Goal: Task Accomplishment & Management: Manage account settings

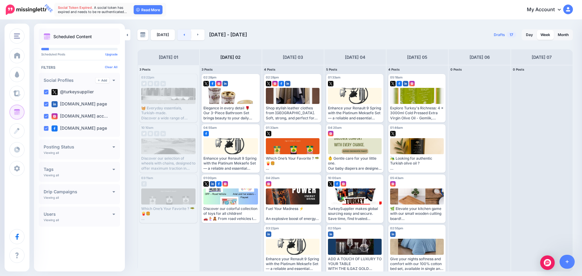
click at [182, 36] on link at bounding box center [184, 34] width 14 height 11
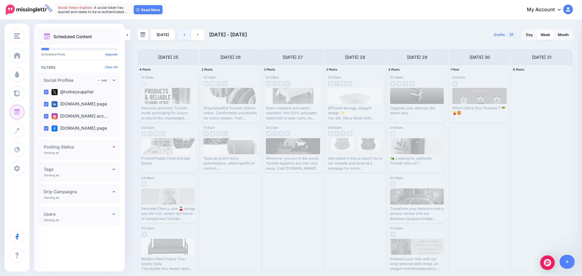
click at [183, 33] on icon at bounding box center [184, 35] width 2 height 4
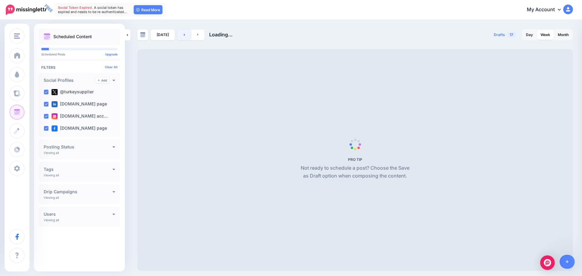
click at [183, 33] on icon at bounding box center [184, 35] width 2 height 4
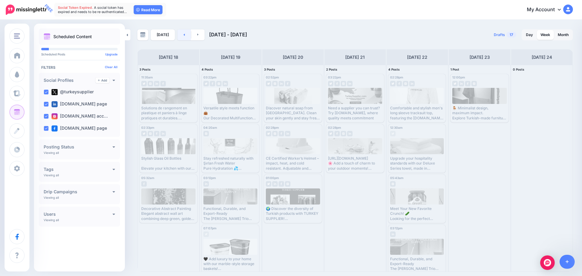
click at [187, 37] on link at bounding box center [184, 34] width 14 height 11
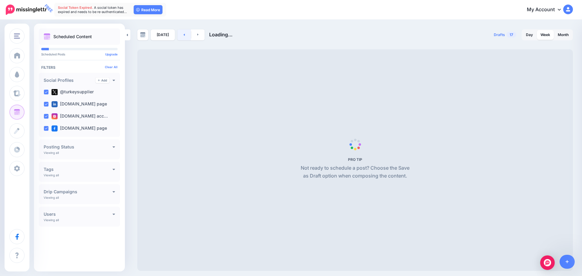
click at [187, 37] on link at bounding box center [184, 34] width 14 height 11
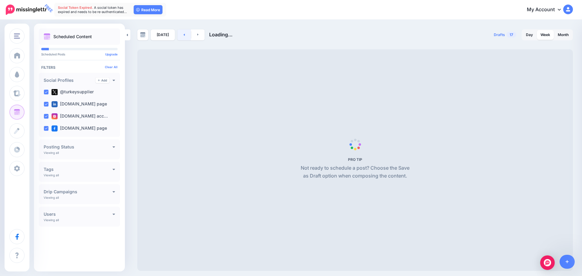
click at [187, 37] on link at bounding box center [184, 34] width 14 height 11
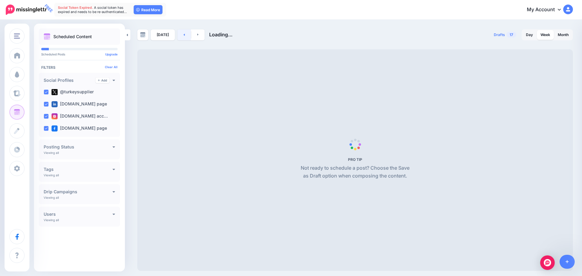
click at [187, 37] on link at bounding box center [184, 34] width 14 height 11
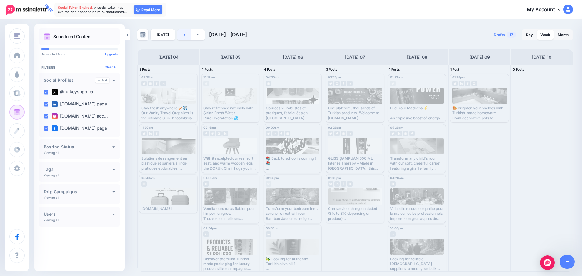
click at [187, 37] on link at bounding box center [184, 34] width 14 height 11
click at [184, 37] on link at bounding box center [184, 34] width 14 height 11
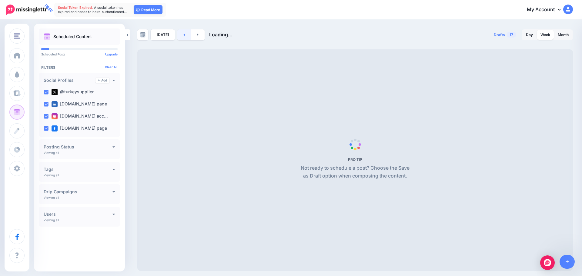
click at [184, 37] on link at bounding box center [184, 34] width 14 height 11
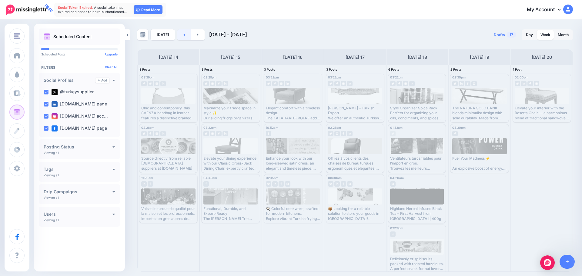
click at [181, 35] on link at bounding box center [184, 34] width 14 height 11
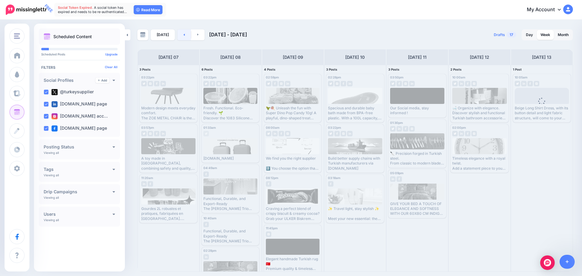
click at [181, 35] on link at bounding box center [184, 34] width 14 height 11
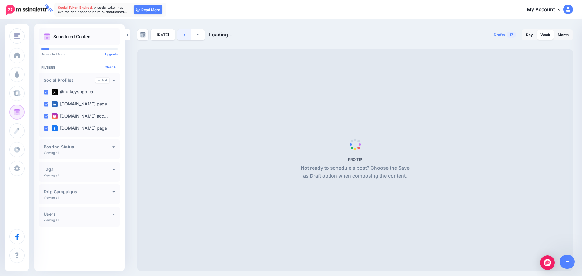
click at [181, 35] on link at bounding box center [184, 34] width 14 height 11
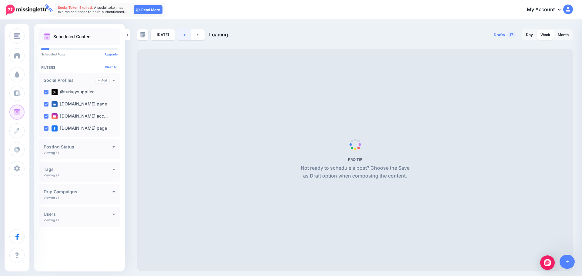
click at [181, 35] on link at bounding box center [184, 34] width 14 height 11
click at [183, 34] on icon at bounding box center [184, 35] width 2 height 4
click at [184, 32] on link at bounding box center [184, 34] width 14 height 11
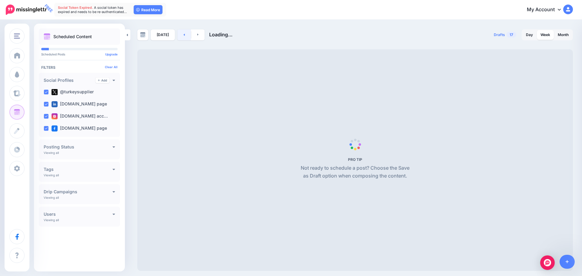
click at [184, 32] on link at bounding box center [184, 34] width 14 height 11
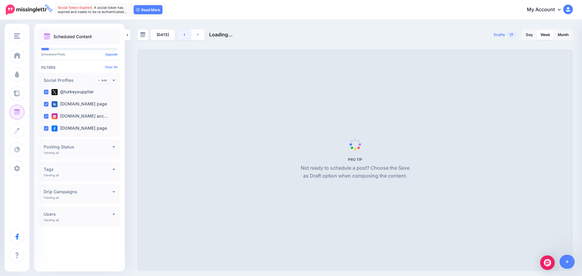
click at [184, 32] on link at bounding box center [184, 34] width 14 height 11
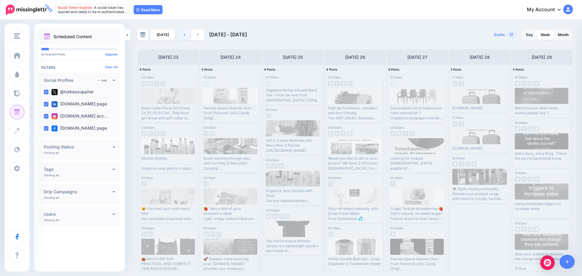
click at [177, 34] on link at bounding box center [184, 34] width 14 height 11
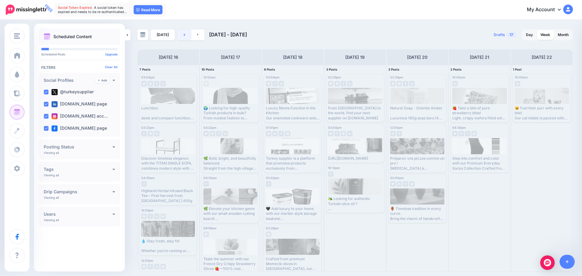
click at [178, 33] on link at bounding box center [184, 34] width 14 height 11
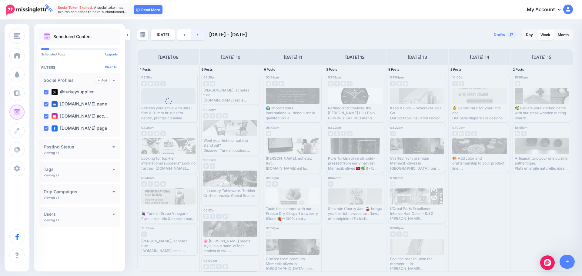
click at [198, 36] on link at bounding box center [198, 34] width 14 height 11
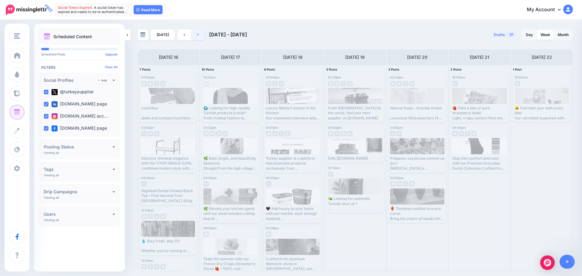
click at [198, 36] on link at bounding box center [198, 34] width 14 height 11
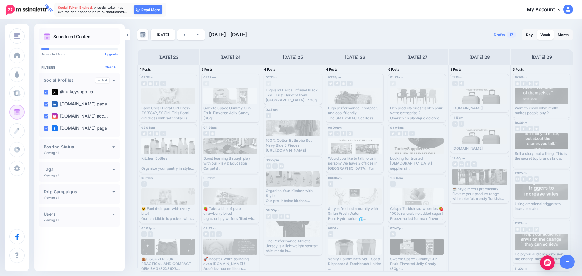
click at [211, 38] on div "[DATE] [DATE] - [DATE]" at bounding box center [246, 34] width 218 height 11
click at [240, 36] on span "[DATE] - [DATE]" at bounding box center [228, 35] width 38 height 6
click at [71, 92] on label "@turkeysupplier" at bounding box center [73, 92] width 42 height 6
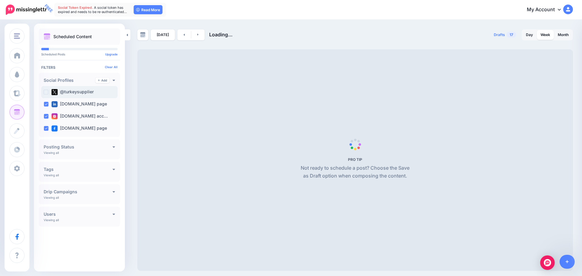
click at [71, 92] on label "@turkeysupplier" at bounding box center [73, 92] width 42 height 6
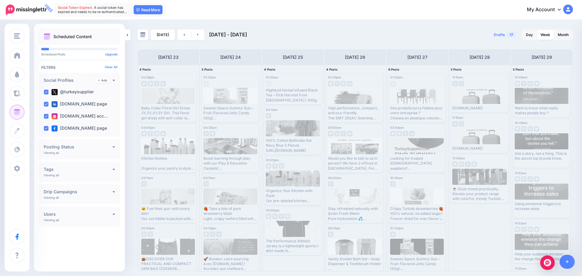
click at [78, 154] on div "Posting Status Viewing all Published Scheduled Awaiting Approval Error" at bounding box center [79, 149] width 81 height 20
click at [107, 145] on h4 "Posting Status" at bounding box center [78, 147] width 69 height 4
click at [109, 145] on h4 "Posting Status" at bounding box center [78, 147] width 69 height 4
click at [86, 170] on h4 "Tags" at bounding box center [78, 169] width 69 height 4
click at [86, 170] on h4 "Tags" at bounding box center [70, 169] width 52 height 4
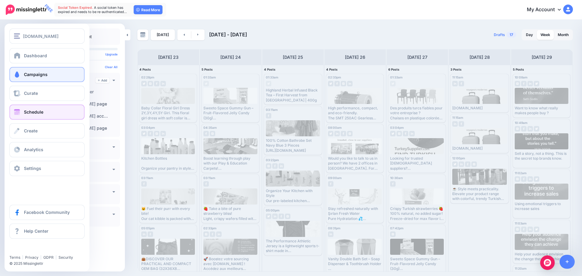
click at [52, 74] on link "Campaigns" at bounding box center [46, 74] width 75 height 15
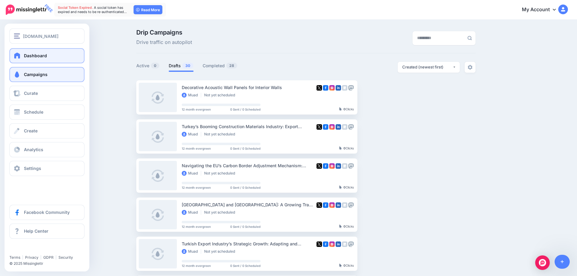
click at [39, 57] on span "Dashboard" at bounding box center [35, 55] width 23 height 5
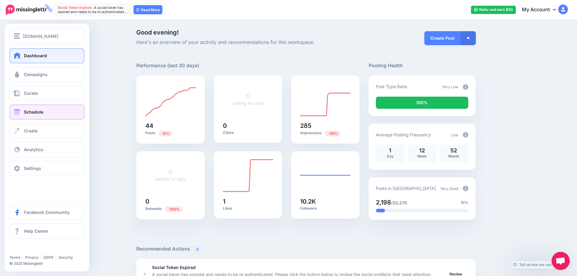
click at [50, 113] on link "Schedule" at bounding box center [46, 112] width 75 height 15
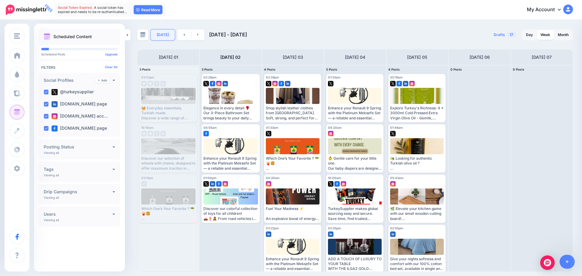
click at [163, 34] on link "[DATE]" at bounding box center [163, 34] width 24 height 11
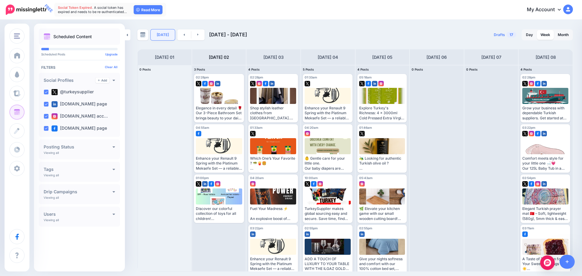
click at [164, 33] on link "[DATE]" at bounding box center [163, 34] width 24 height 11
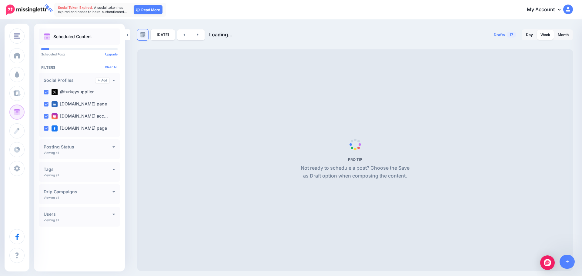
click at [148, 35] on link at bounding box center [142, 34] width 11 height 11
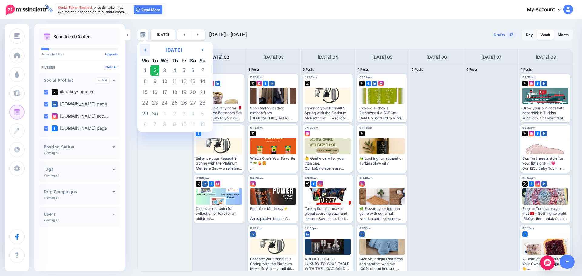
click at [148, 50] on th "Previous Month" at bounding box center [145, 50] width 11 height 12
click at [173, 51] on th "June 2025" at bounding box center [173, 50] width 47 height 12
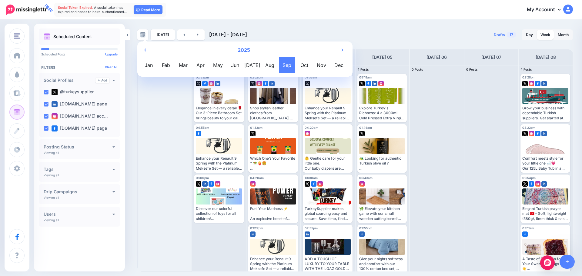
click at [227, 64] on span "Jun" at bounding box center [235, 65] width 16 height 16
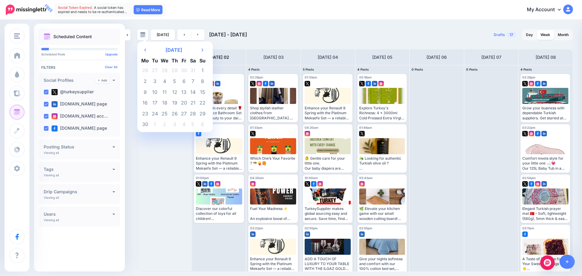
click at [137, 29] on link at bounding box center [142, 34] width 11 height 11
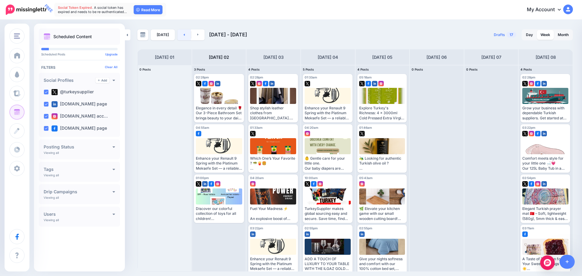
click at [183, 36] on icon at bounding box center [184, 35] width 2 height 4
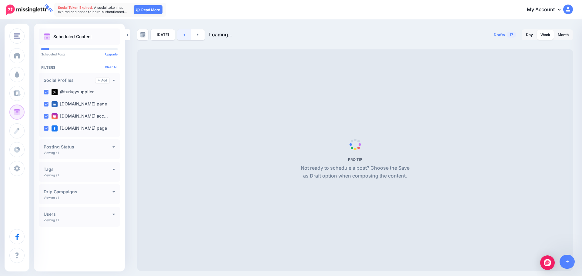
click at [183, 36] on icon at bounding box center [184, 35] width 2 height 4
click at [183, 35] on icon at bounding box center [184, 35] width 2 height 4
click at [184, 35] on icon at bounding box center [184, 35] width 1 height 2
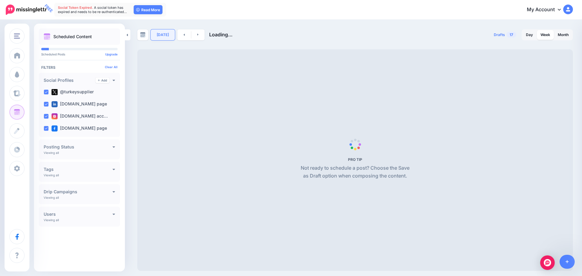
click at [170, 37] on link "[DATE]" at bounding box center [163, 34] width 24 height 11
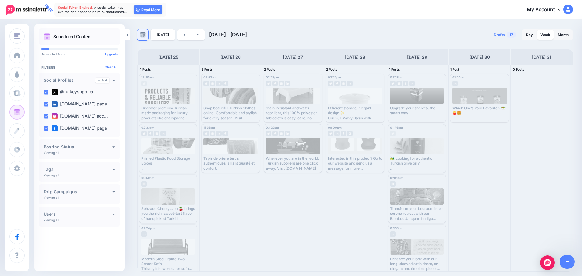
click at [144, 36] on img at bounding box center [142, 34] width 5 height 5
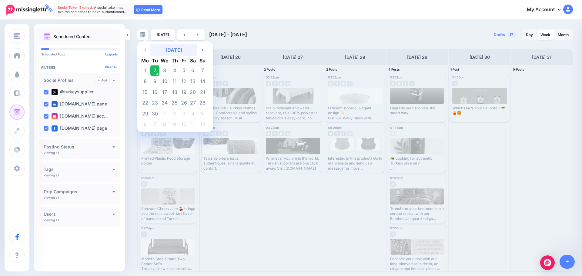
click at [155, 51] on th "September 2025" at bounding box center [173, 50] width 47 height 12
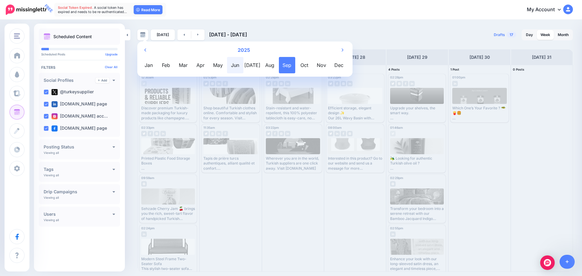
click at [232, 65] on span "Jun" at bounding box center [235, 65] width 16 height 16
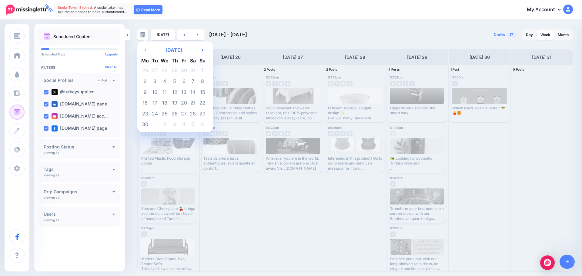
click at [203, 67] on td "1" at bounding box center [202, 70] width 11 height 11
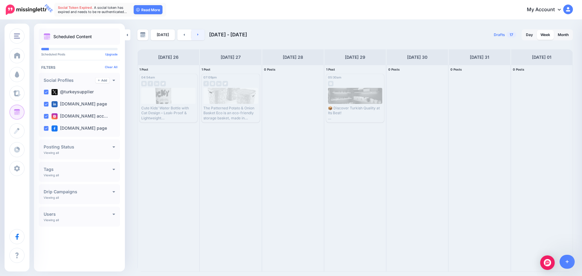
click at [201, 38] on link at bounding box center [198, 34] width 14 height 11
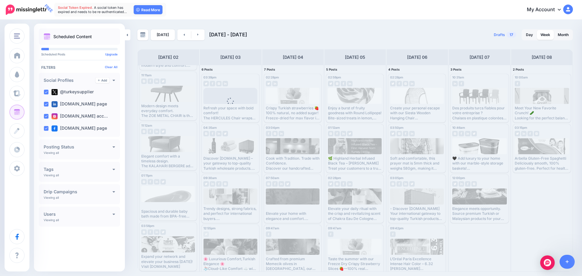
scroll to position [101, 0]
click at [236, 98] on div "Loading" at bounding box center [230, 106] width 17 height 16
click at [239, 155] on div "Discover TurkeySupplier.com – your gateway to top-quality Turkish wholesale pro…" at bounding box center [230, 154] width 54 height 33
click at [236, 97] on span "Loading" at bounding box center [230, 105] width 54 height 35
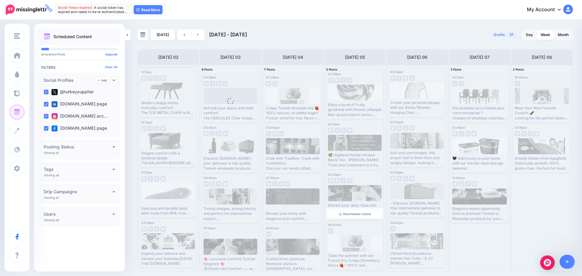
scroll to position [0, 0]
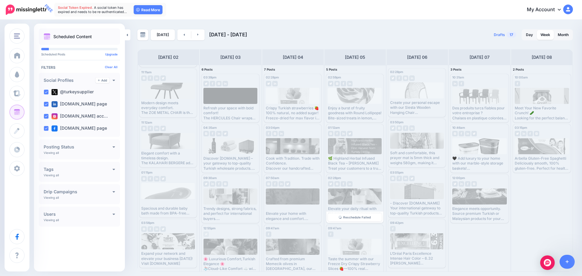
click at [363, 206] on div "Elevate your daily ritual with the crisp and revitalizing scent of Chakra Eau D…" at bounding box center [355, 205] width 54 height 33
click at [334, 185] on img at bounding box center [336, 183] width 5 height 5
click at [339, 178] on span "02:28pm" at bounding box center [334, 178] width 13 height 4
click at [357, 194] on div at bounding box center [355, 197] width 54 height 16
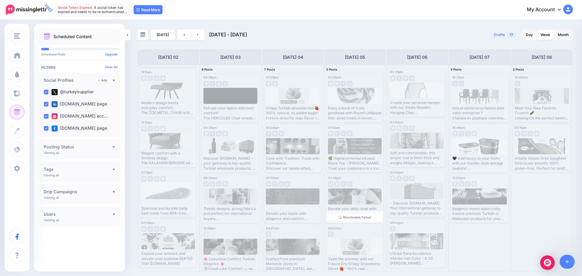
click at [357, 194] on div at bounding box center [355, 197] width 54 height 16
drag, startPoint x: 356, startPoint y: 201, endPoint x: 341, endPoint y: 196, distance: 16.3
click at [341, 196] on div at bounding box center [355, 197] width 54 height 16
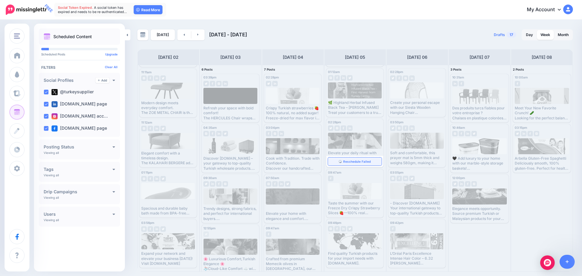
click at [358, 165] on link "Reschedule Failed" at bounding box center [355, 162] width 54 height 8
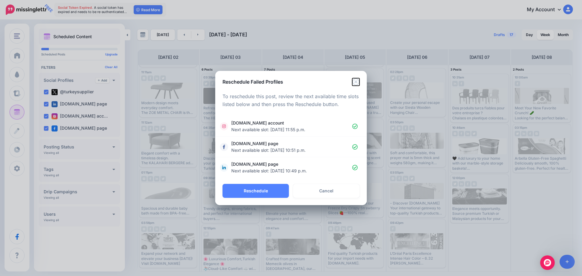
click at [353, 81] on icon "Close" at bounding box center [355, 81] width 7 height 7
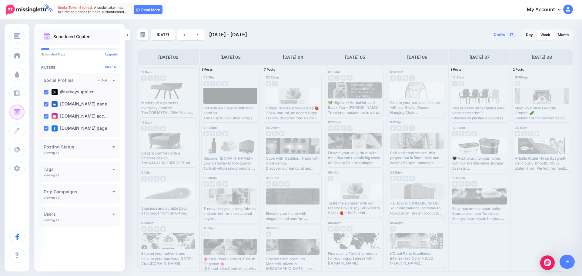
scroll to position [0, 0]
